Goal: Task Accomplishment & Management: Complete application form

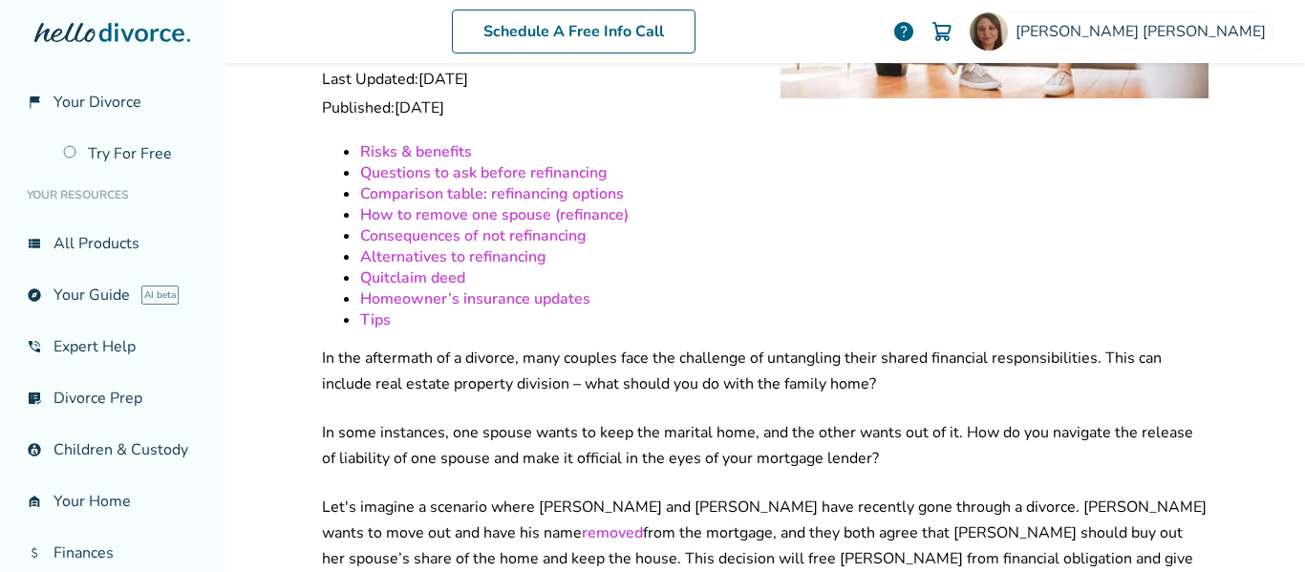
scroll to position [344, 0]
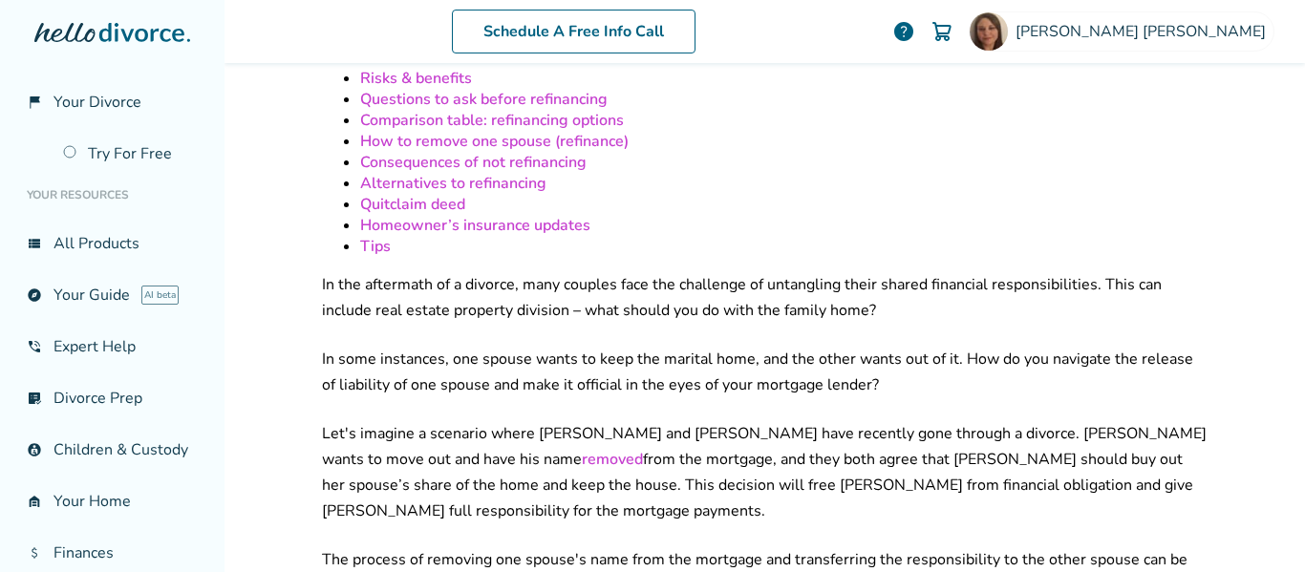
click at [438, 194] on link "Quitclaim deed" at bounding box center [412, 204] width 105 height 21
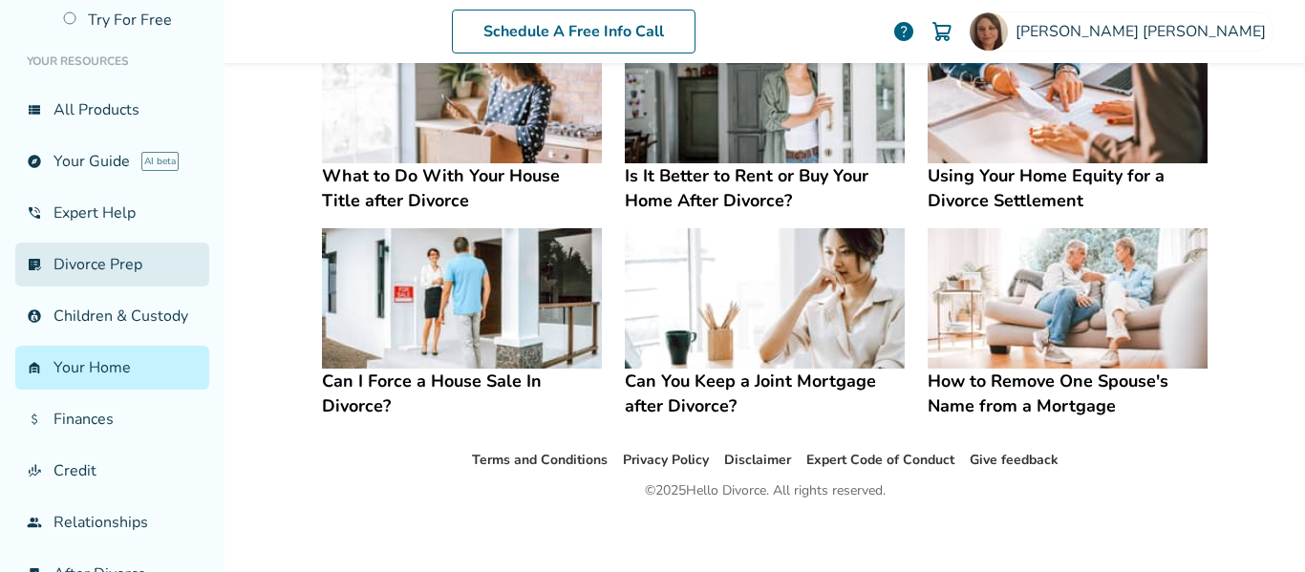
scroll to position [138, 0]
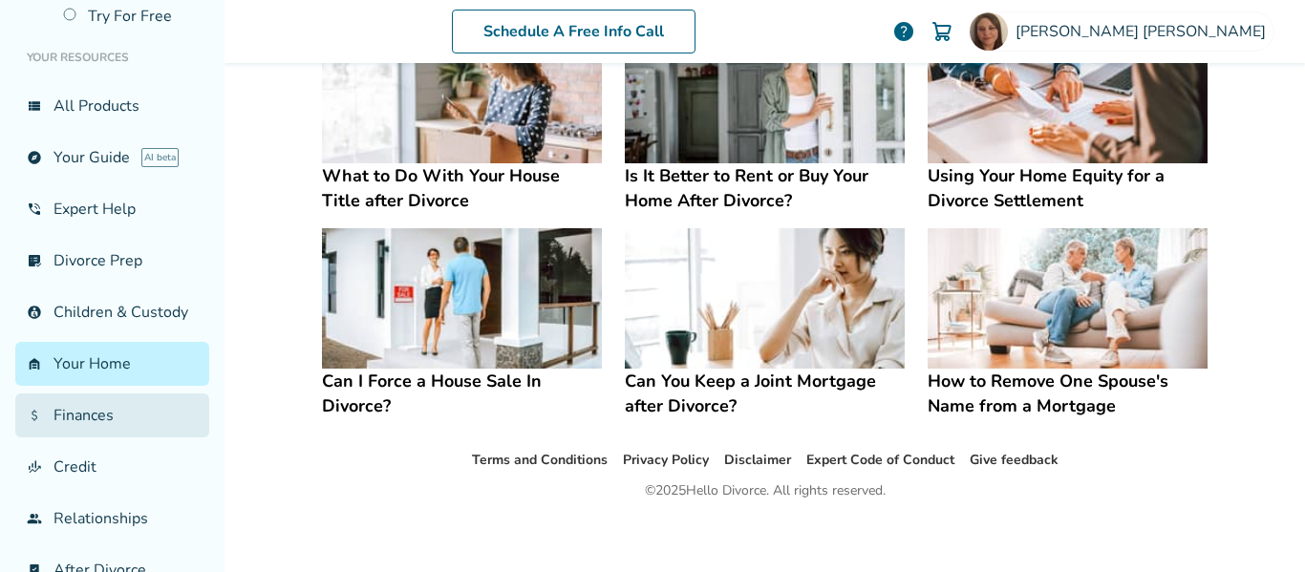
click at [123, 417] on link "attach_money Finances" at bounding box center [112, 416] width 194 height 44
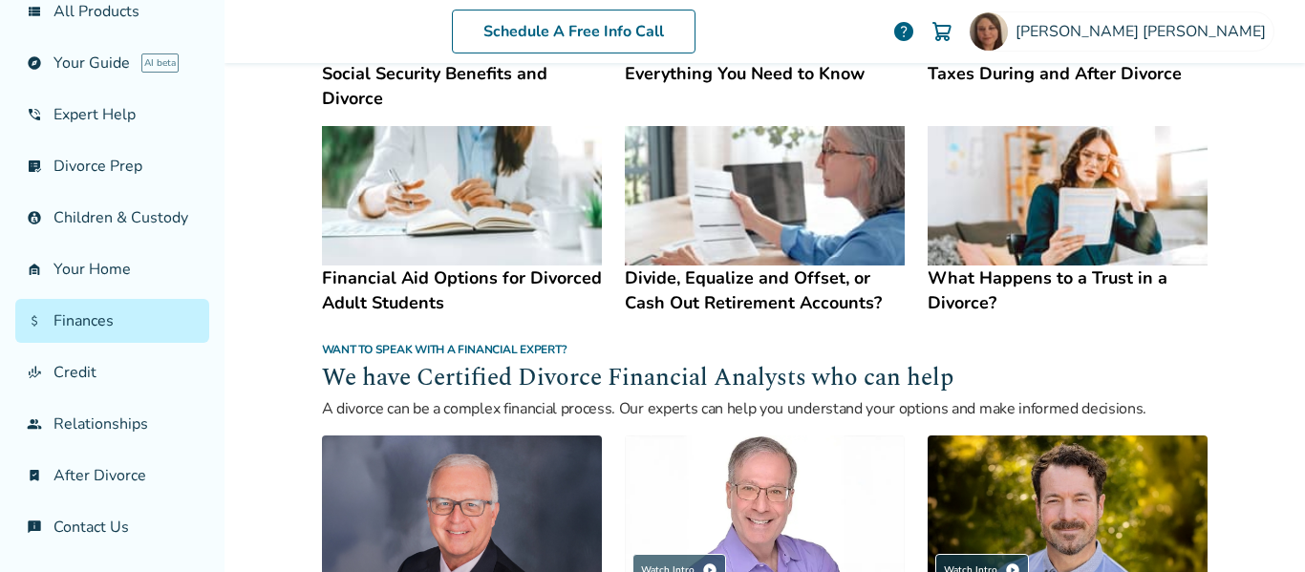
scroll to position [988, 0]
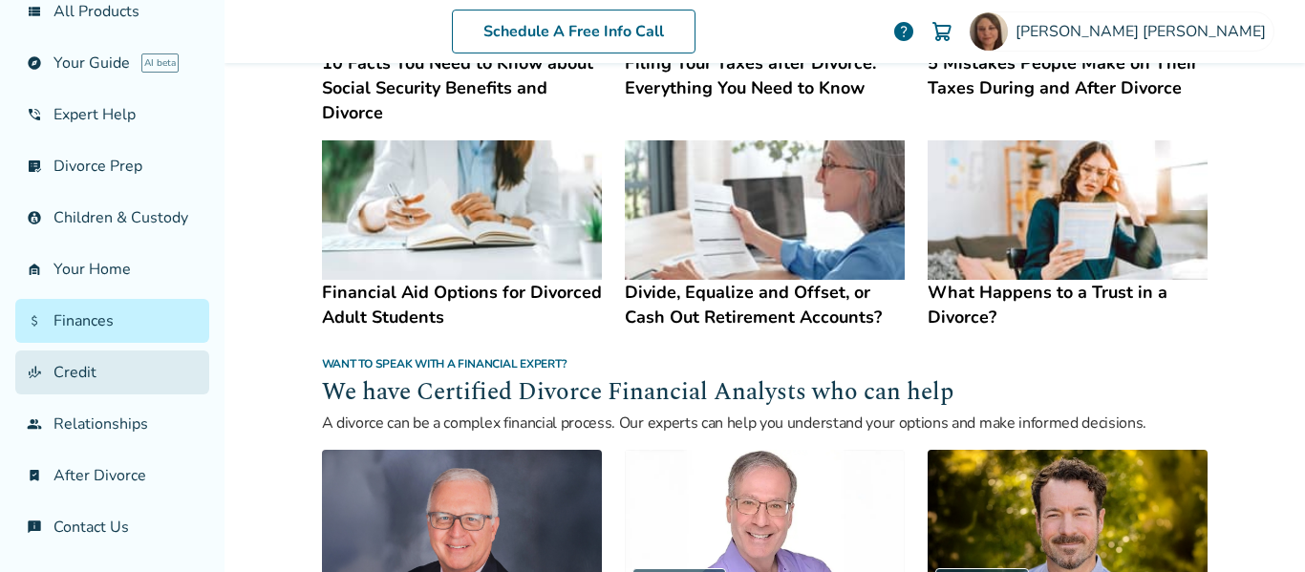
click at [90, 375] on link "finance_mode Credit" at bounding box center [112, 373] width 194 height 44
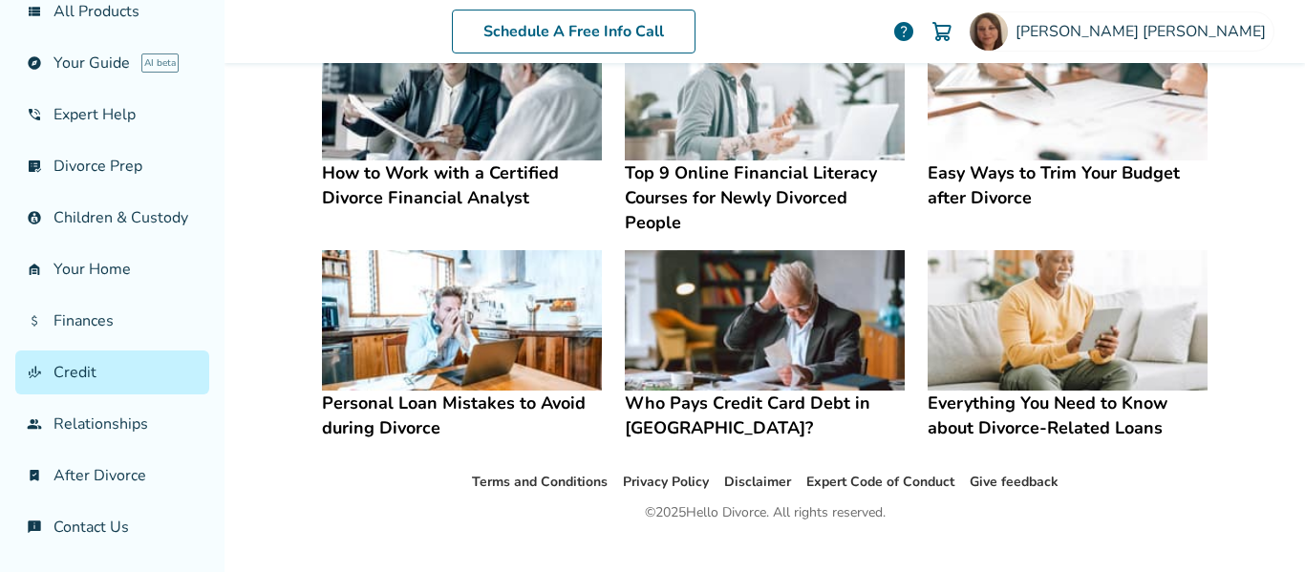
scroll to position [644, 0]
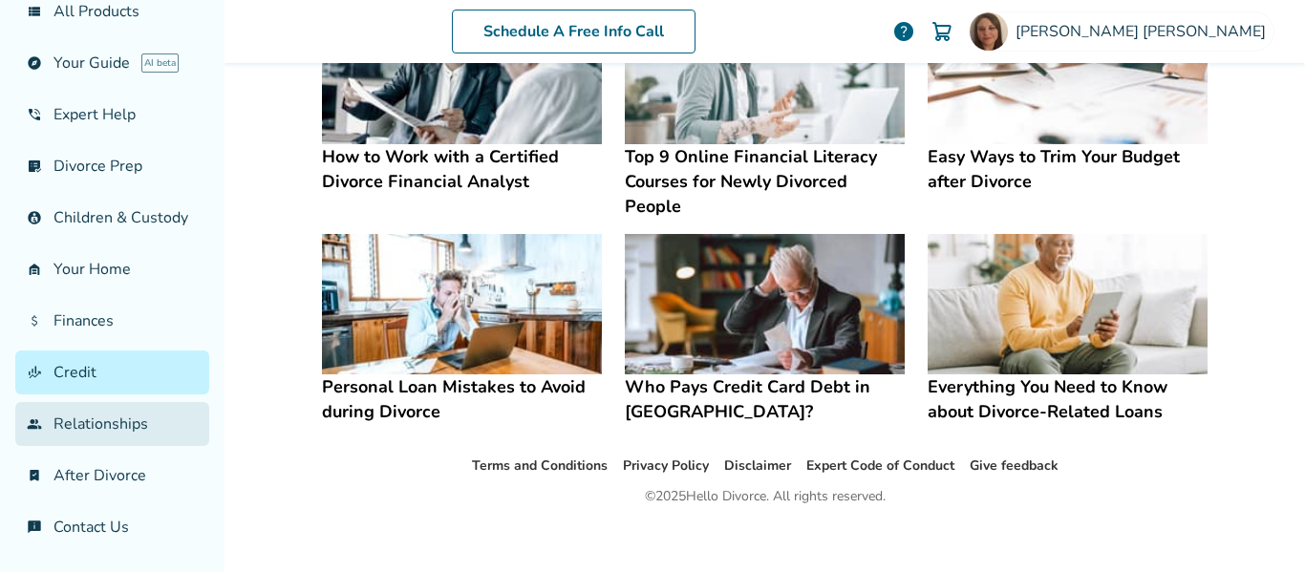
click at [139, 424] on link "group Relationships" at bounding box center [112, 424] width 194 height 44
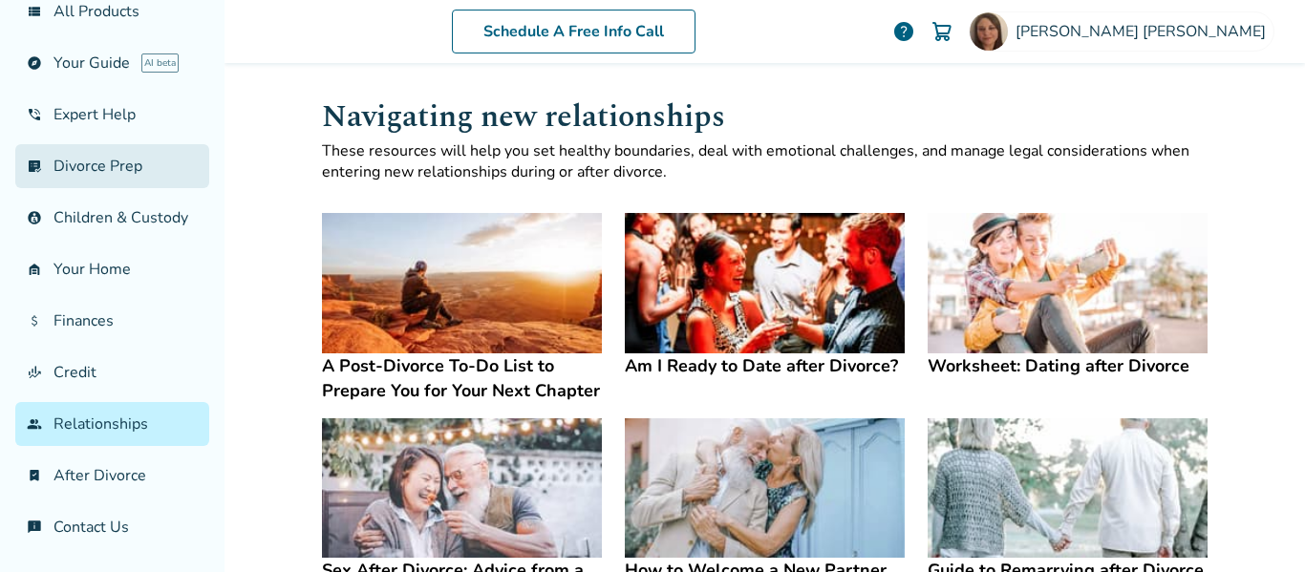
click at [122, 167] on link "list_alt_check Divorce Prep" at bounding box center [112, 166] width 194 height 44
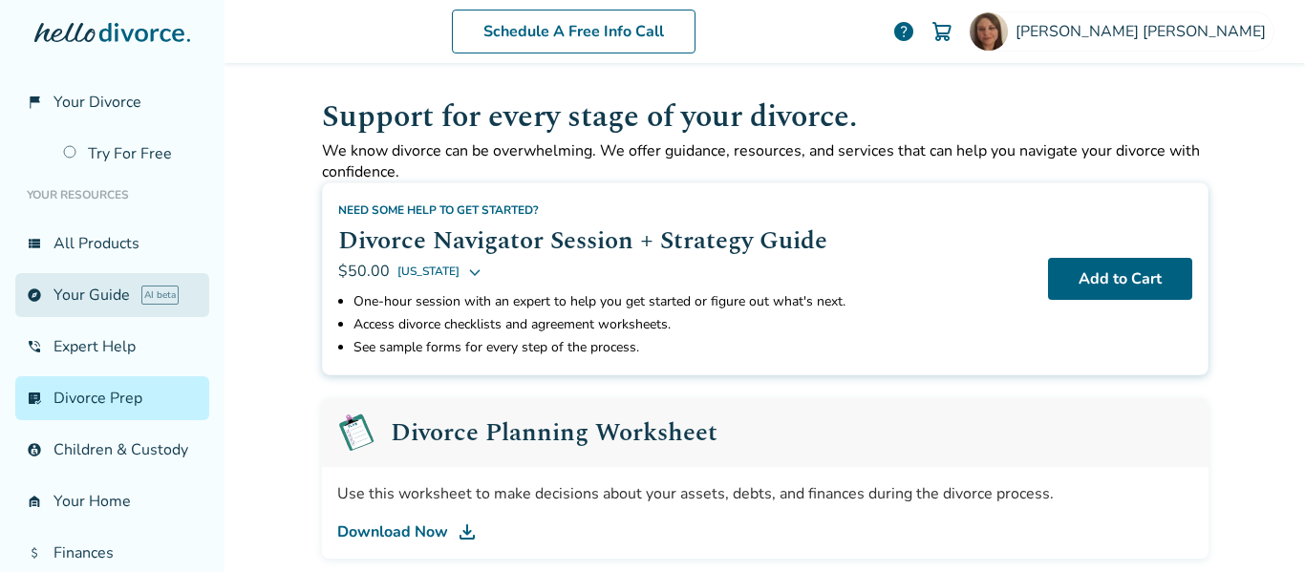
click at [98, 303] on link "explore Your Guide AI beta" at bounding box center [112, 295] width 194 height 44
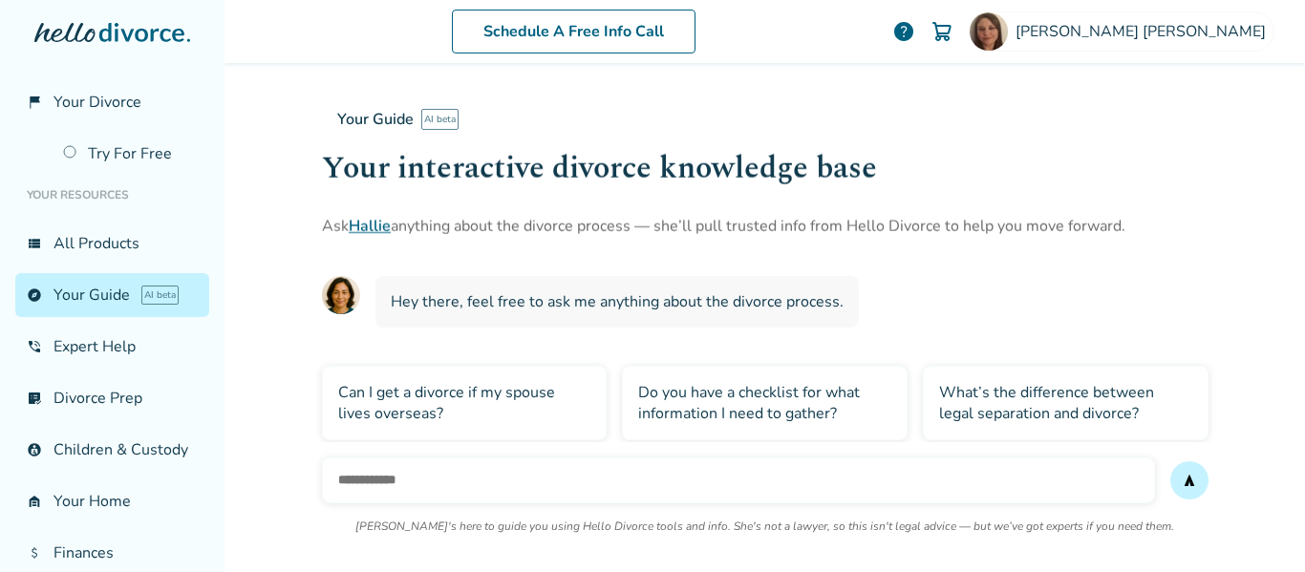
click at [117, 30] on icon at bounding box center [141, 32] width 85 height 19
click at [126, 102] on span "Your Divorce" at bounding box center [97, 102] width 88 height 21
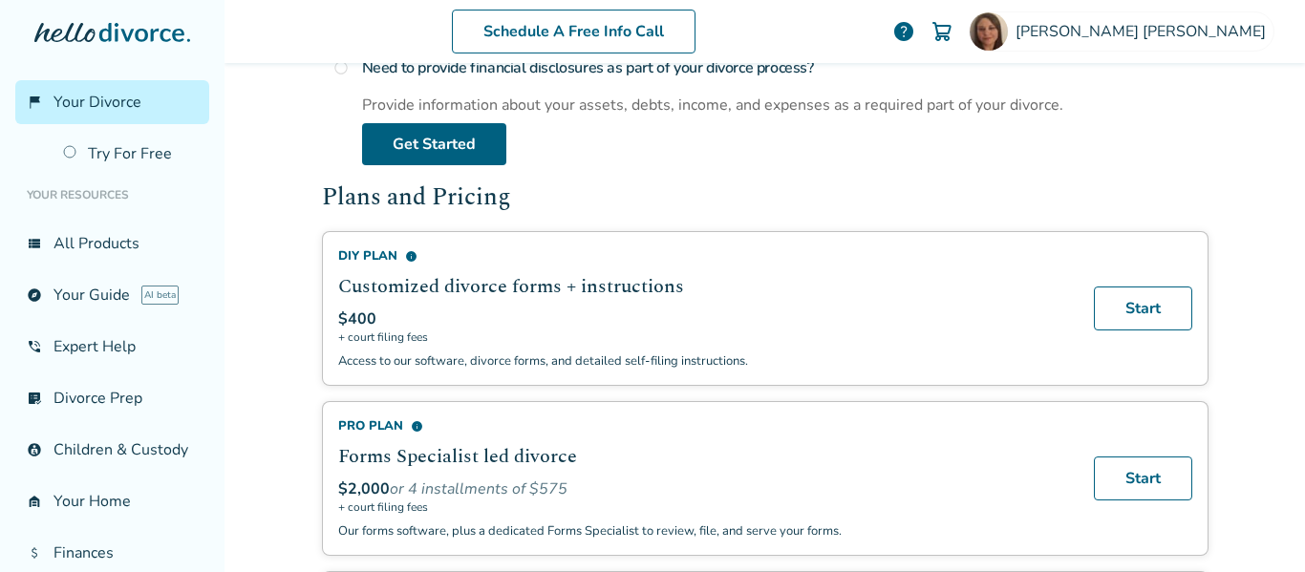
scroll to position [1032, 0]
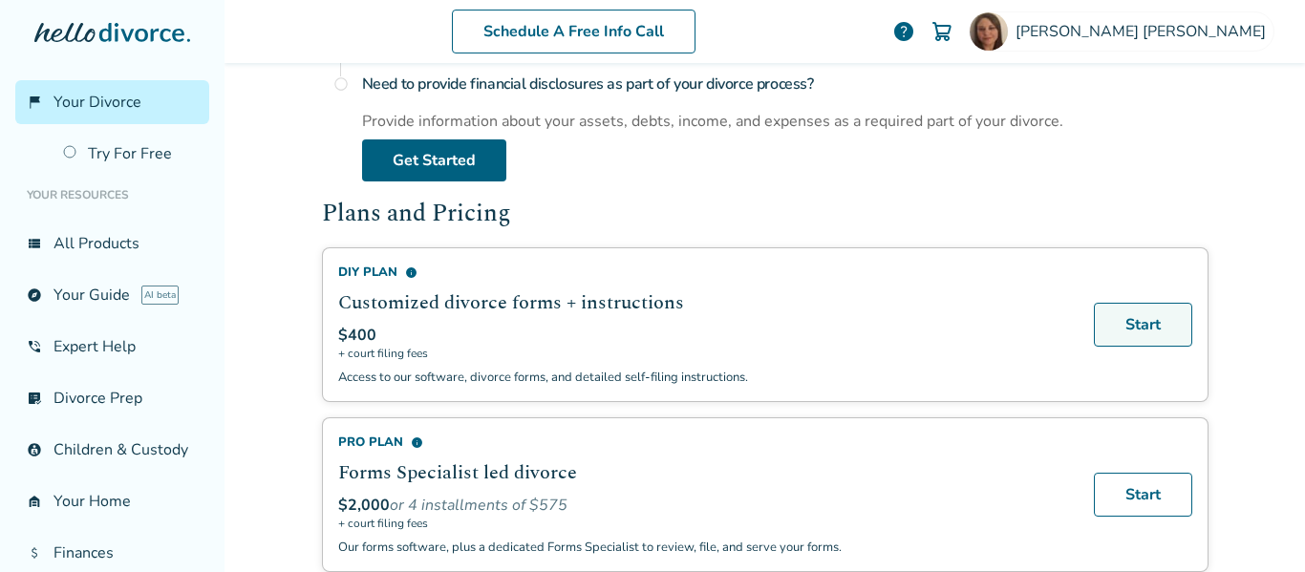
click at [1131, 338] on link "Start" at bounding box center [1143, 325] width 98 height 44
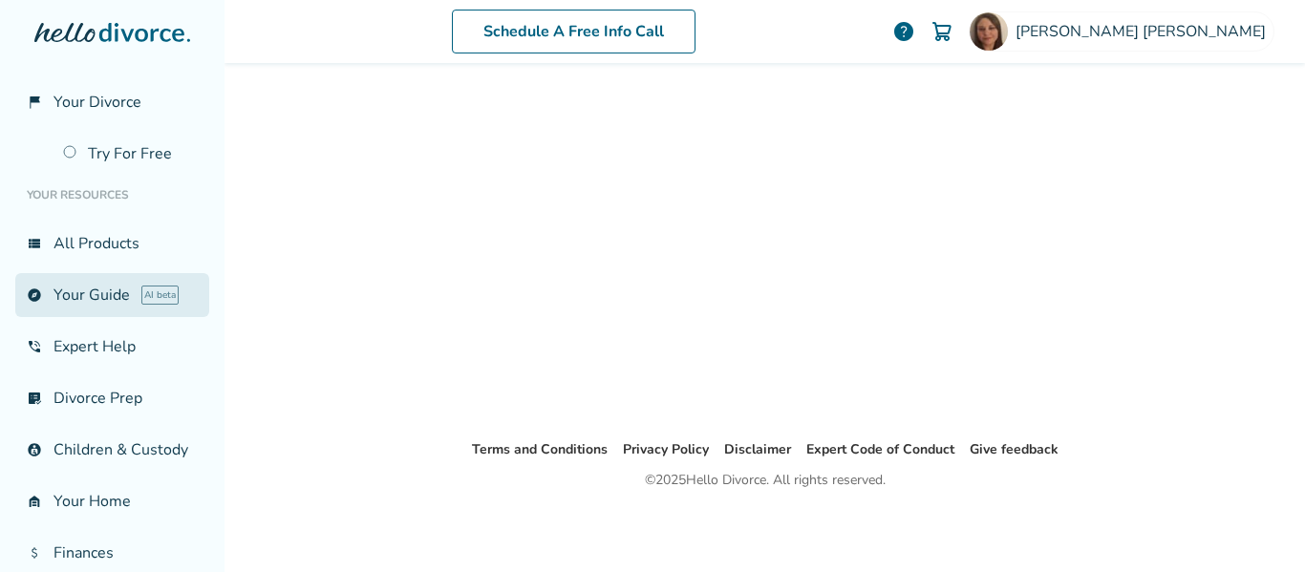
scroll to position [94, 0]
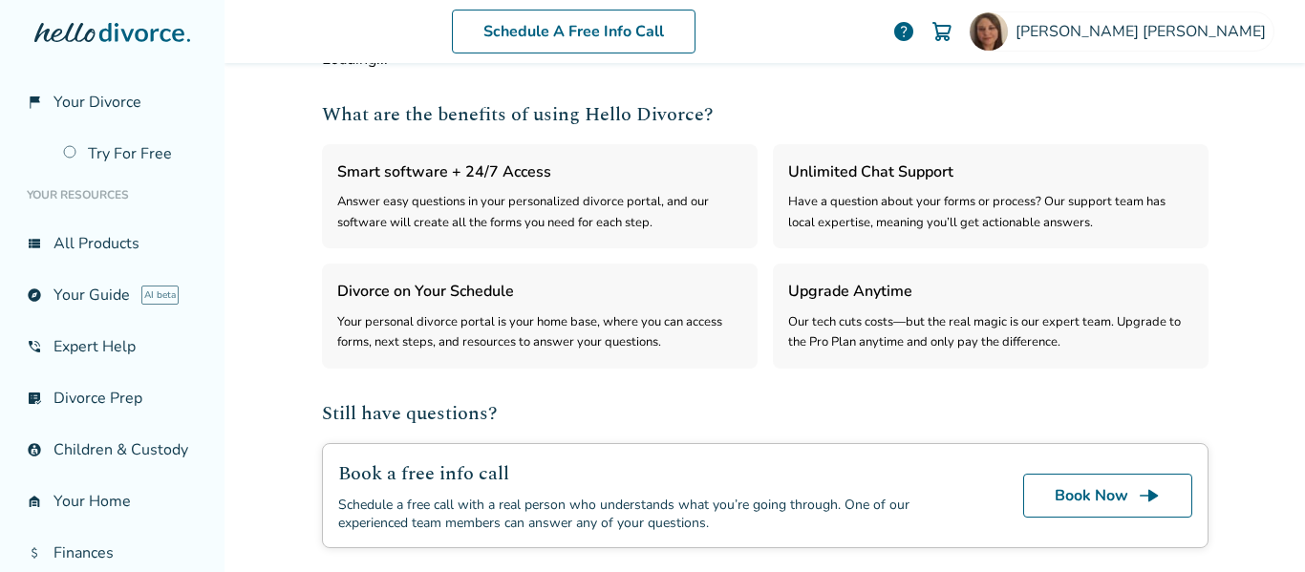
select select "***"
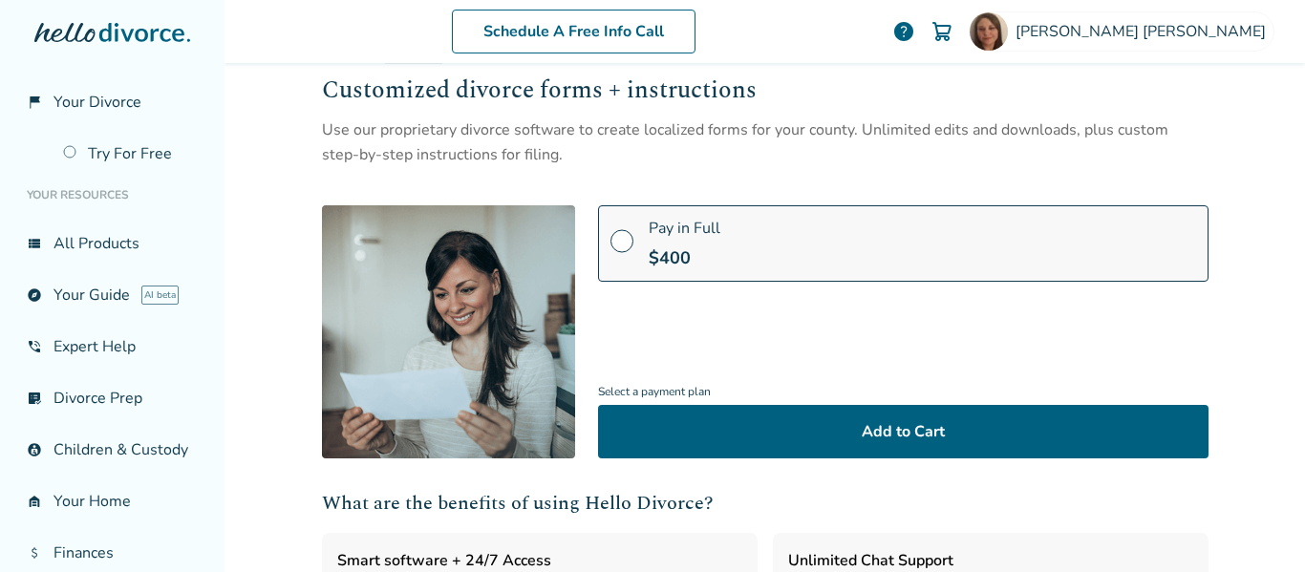
scroll to position [0, 0]
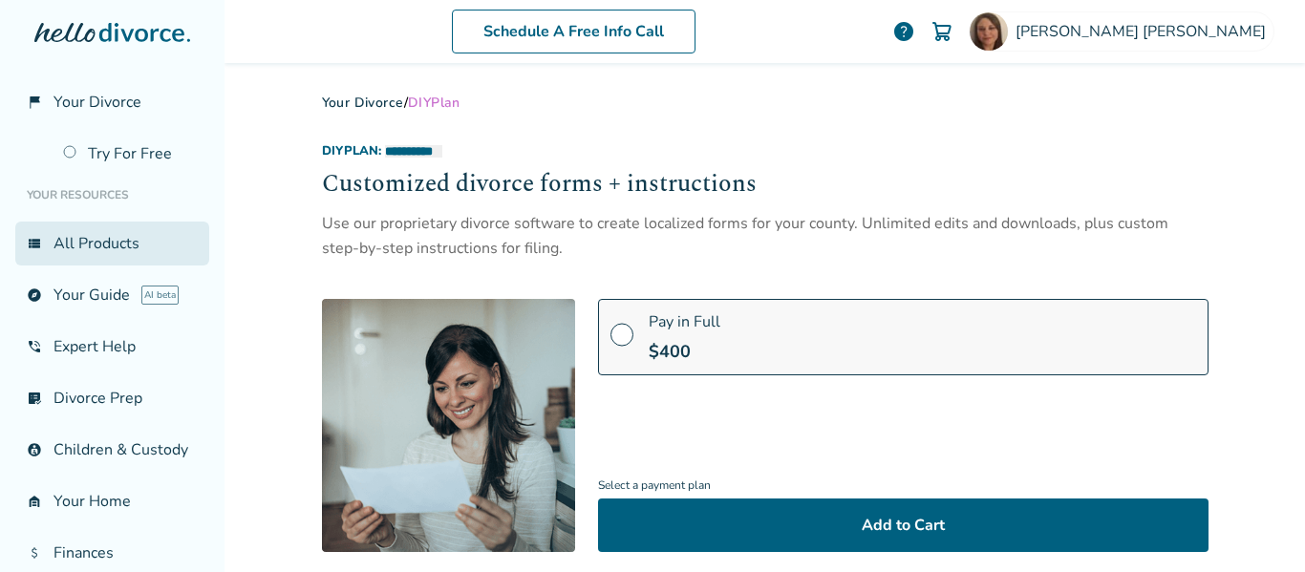
click at [78, 242] on link "view_list All Products" at bounding box center [112, 244] width 194 height 44
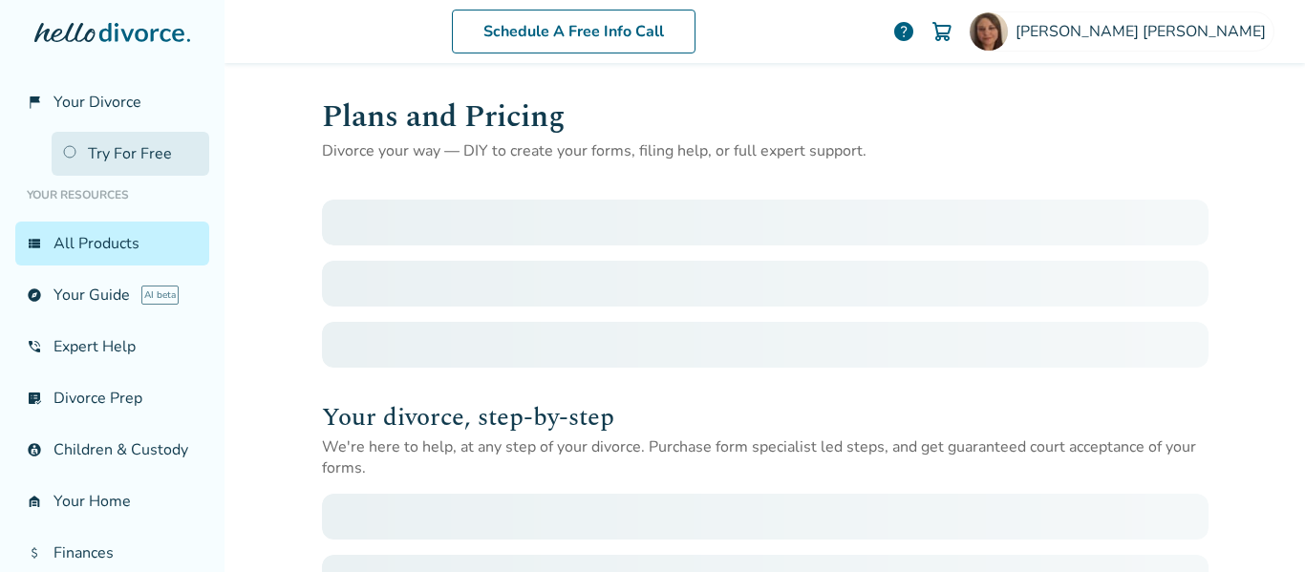
click at [128, 158] on link "Try For Free" at bounding box center [131, 154] width 158 height 44
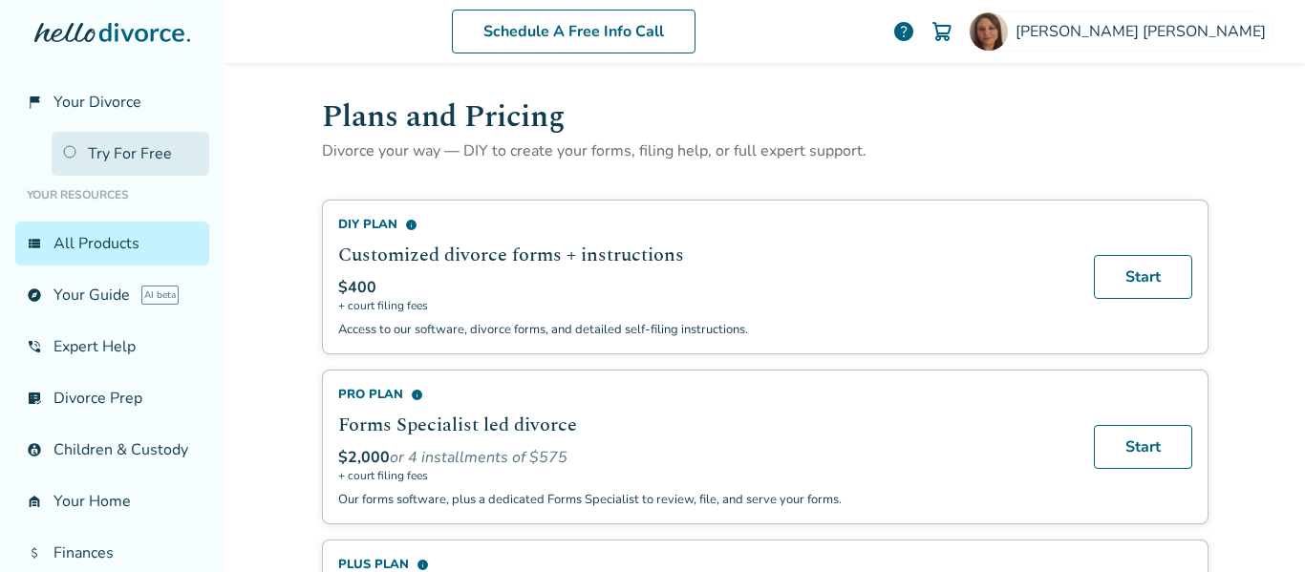
click at [126, 157] on link "Try For Free" at bounding box center [131, 154] width 158 height 44
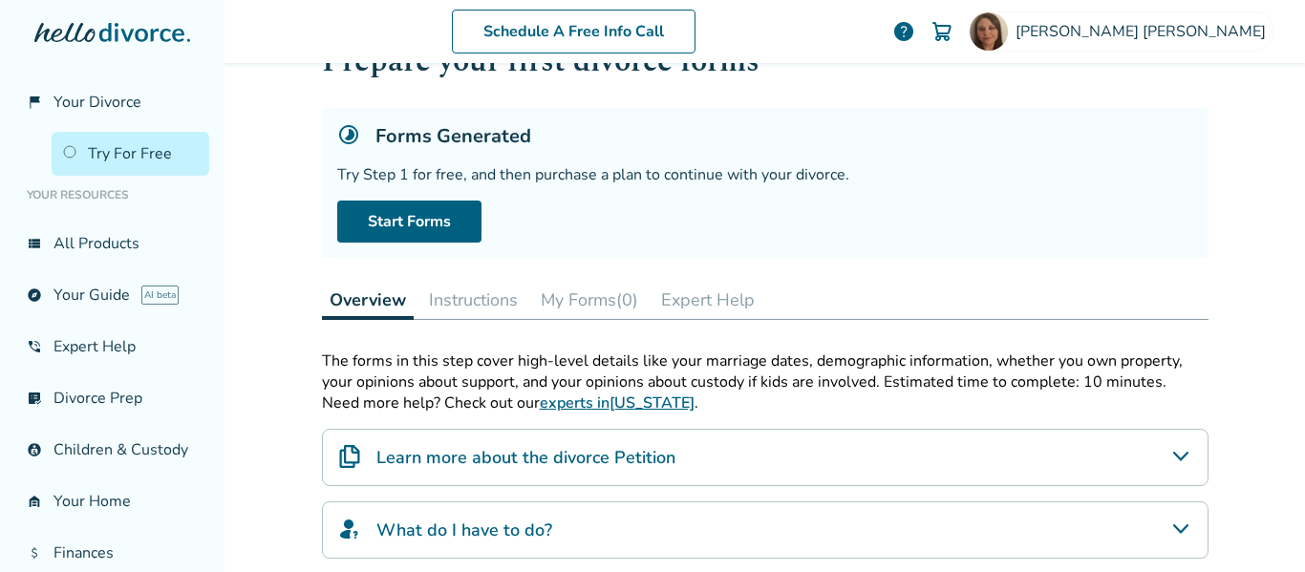
scroll to position [69, 0]
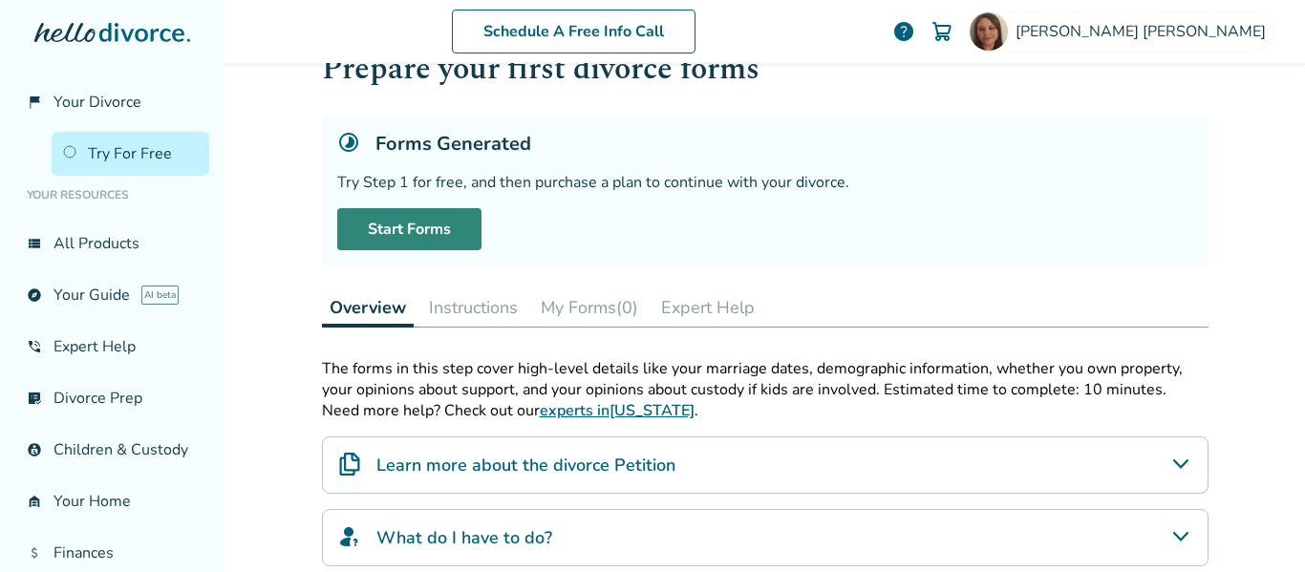
click at [425, 229] on link "Start Forms" at bounding box center [409, 229] width 144 height 42
